Goal: Communication & Community: Answer question/provide support

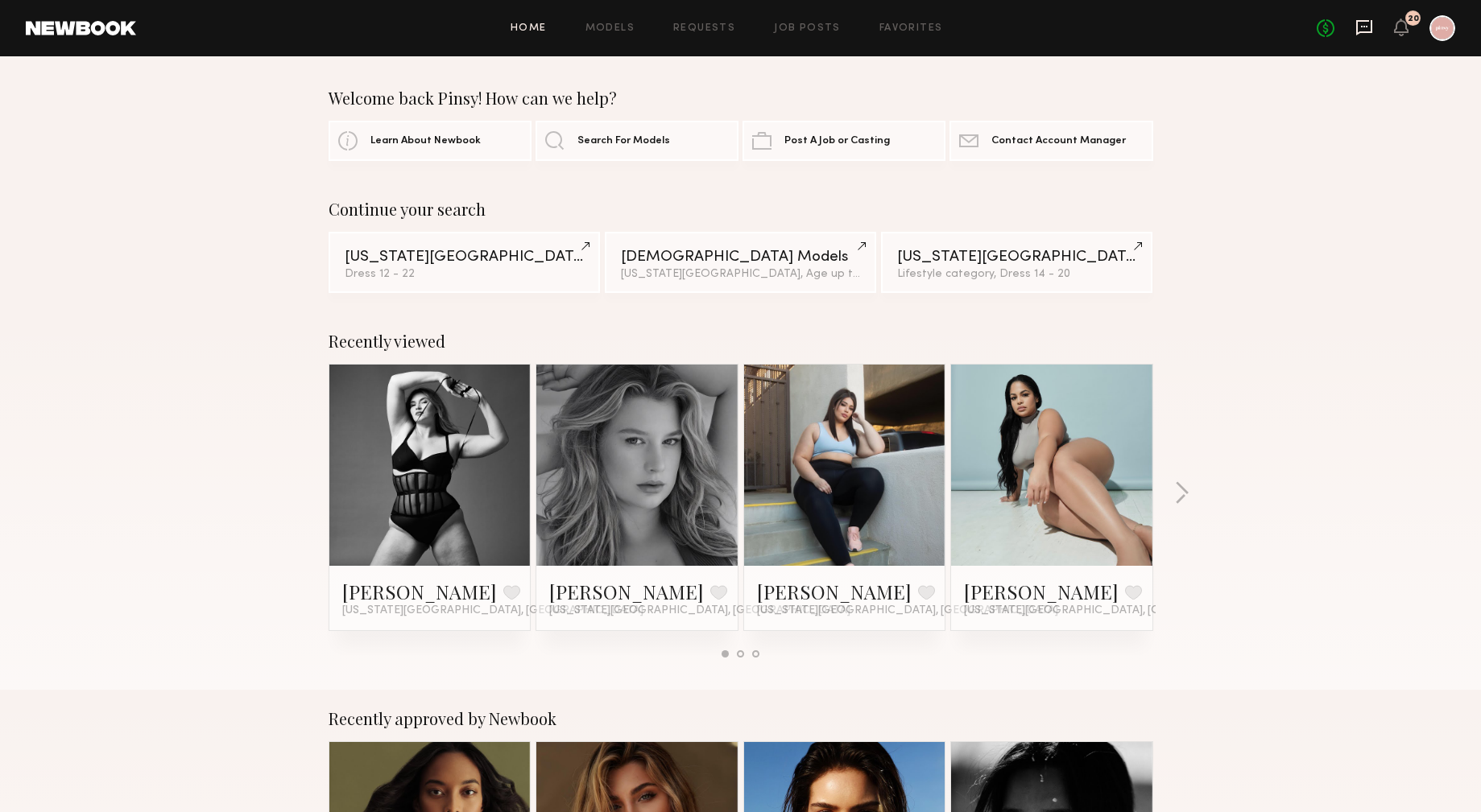
click at [1358, 31] on icon at bounding box center [1364, 27] width 16 height 15
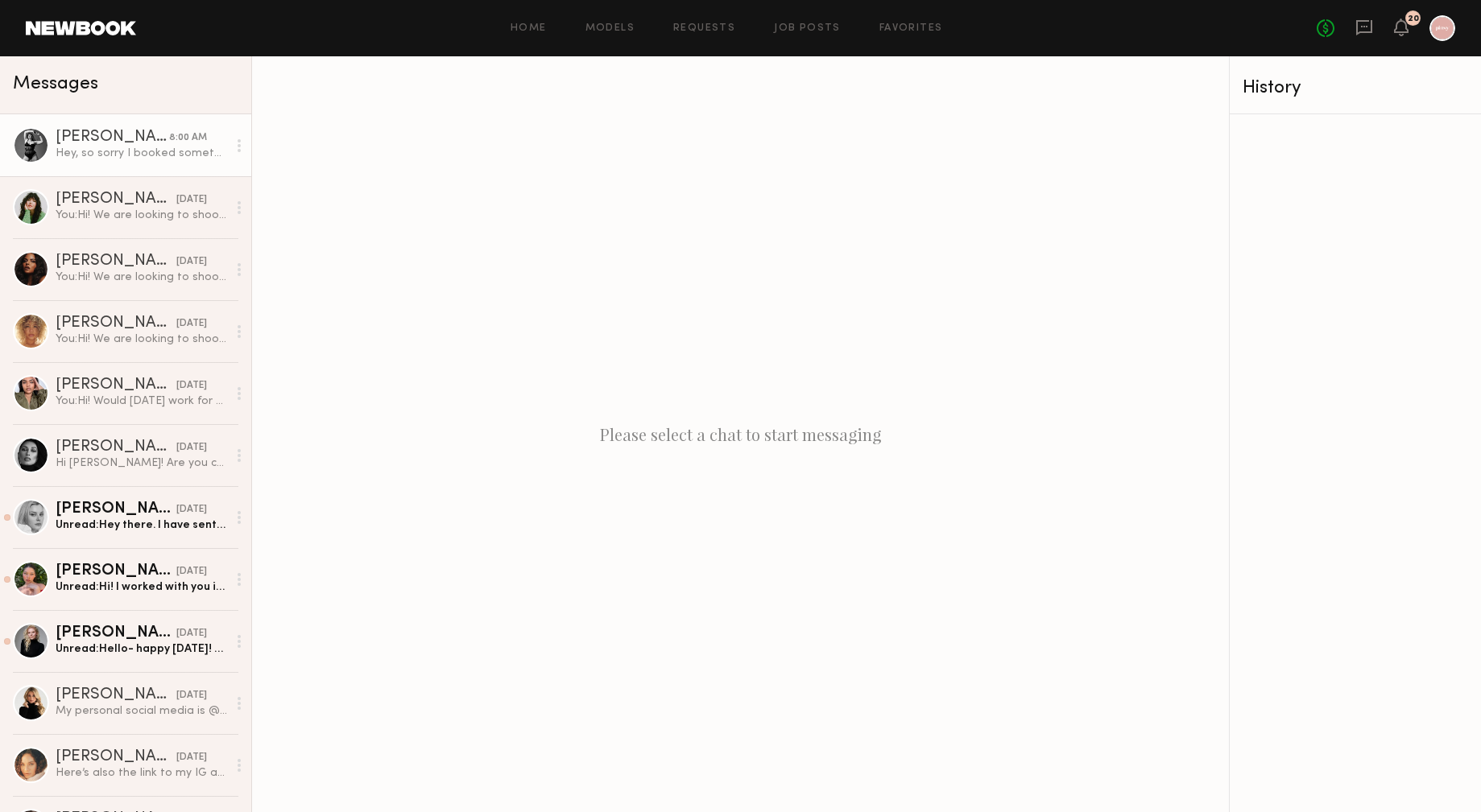
click at [126, 158] on div "Hey, so sorry I booked something else. Best of luck ♥️" at bounding box center [141, 153] width 172 height 15
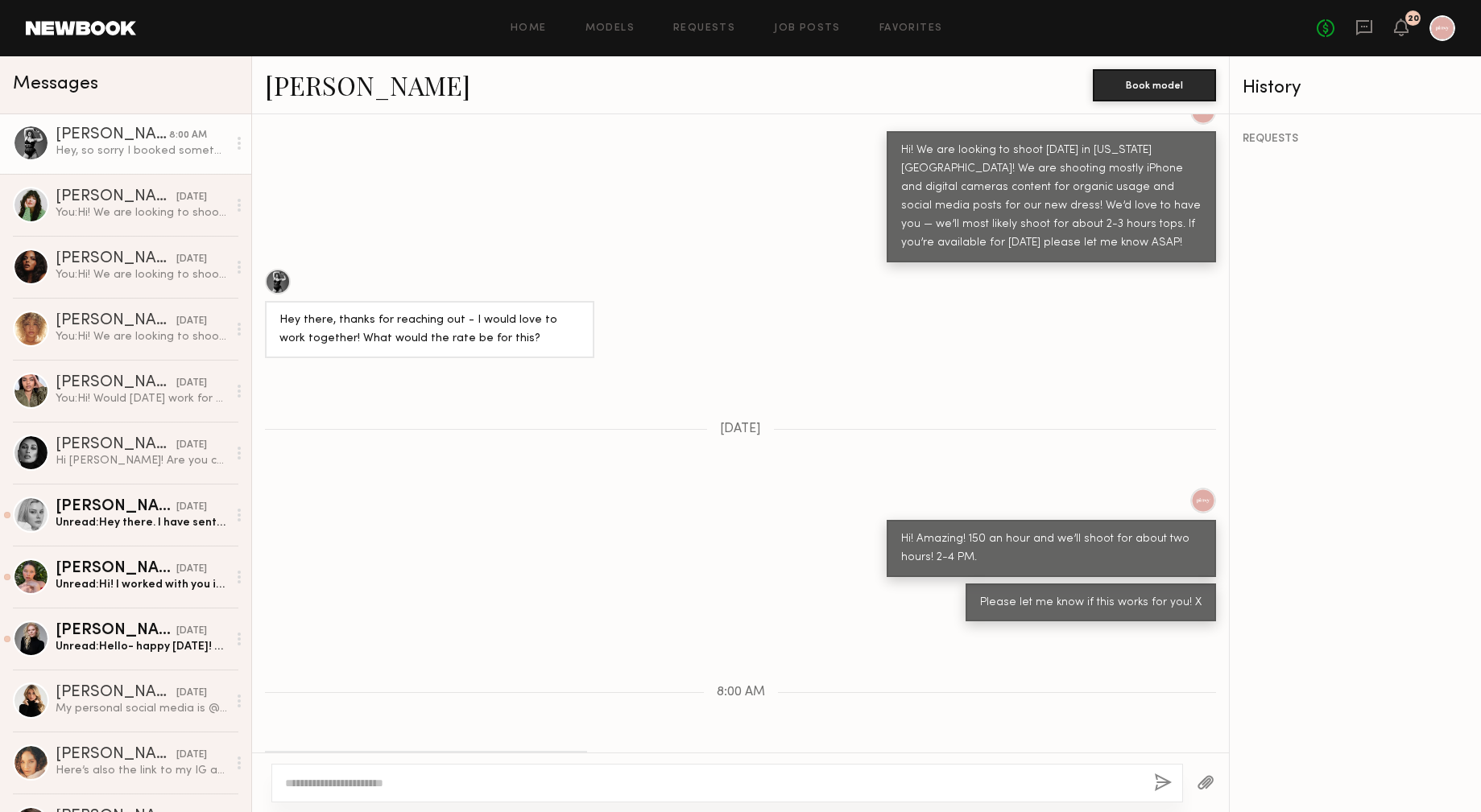
scroll to position [656, 0]
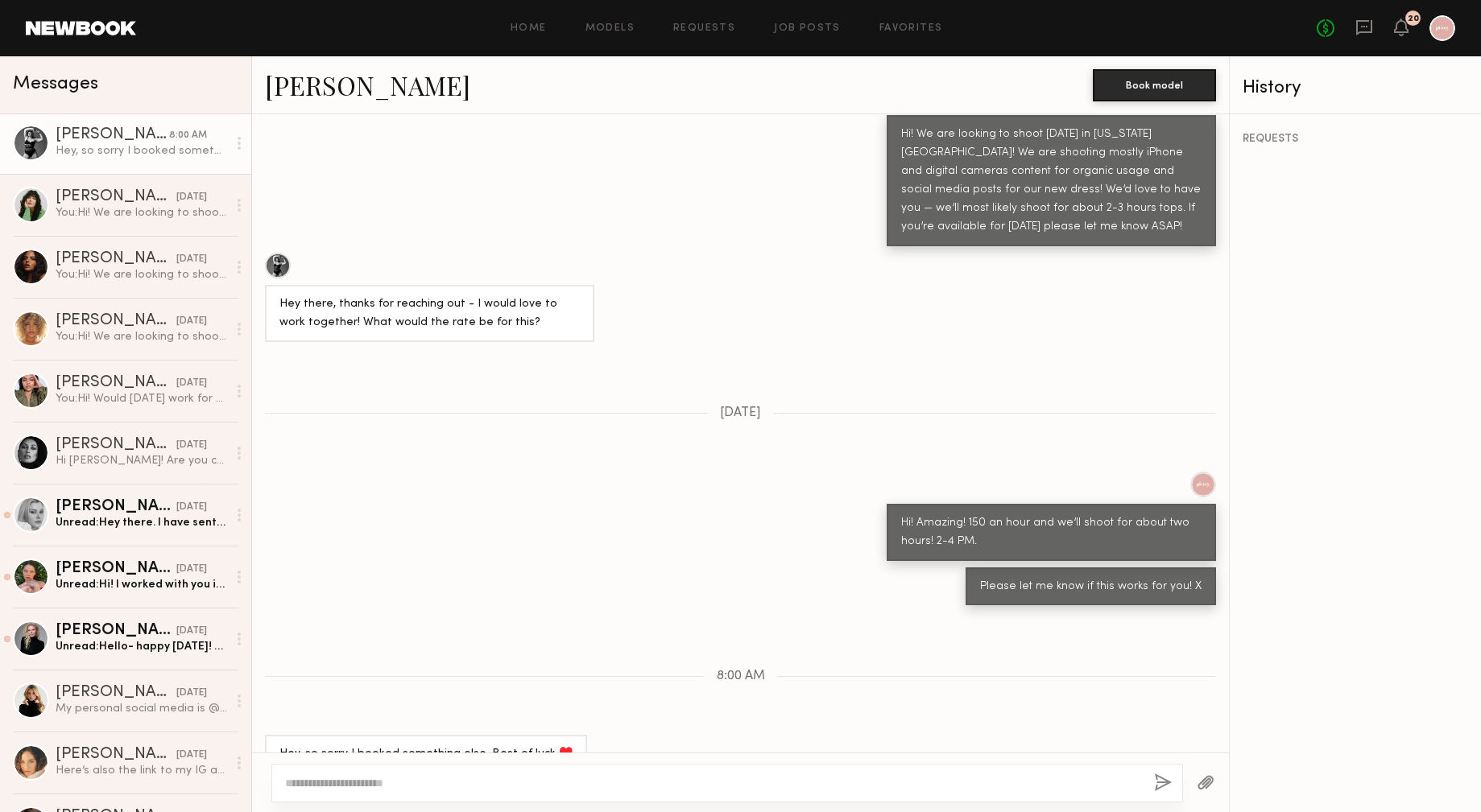
click at [423, 771] on div at bounding box center [727, 783] width 912 height 39
click at [400, 783] on textarea at bounding box center [712, 783] width 856 height 16
click at [282, 252] on div at bounding box center [277, 265] width 26 height 26
click at [373, 788] on textarea at bounding box center [712, 783] width 856 height 16
